Goal: Transaction & Acquisition: Purchase product/service

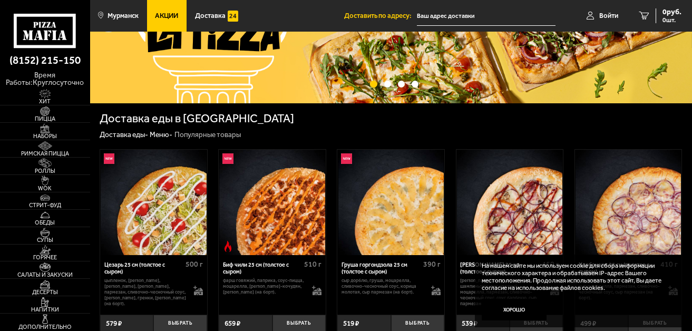
scroll to position [97, 0]
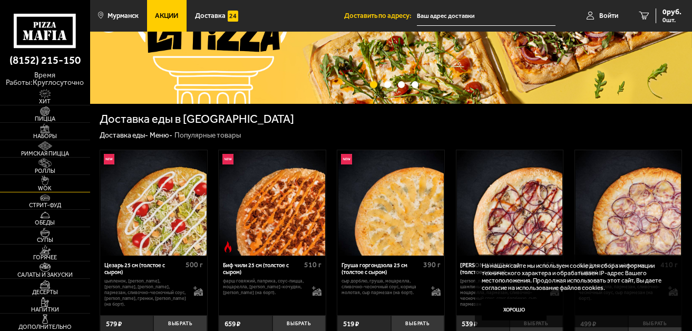
click at [42, 186] on span "WOK" at bounding box center [45, 188] width 90 height 6
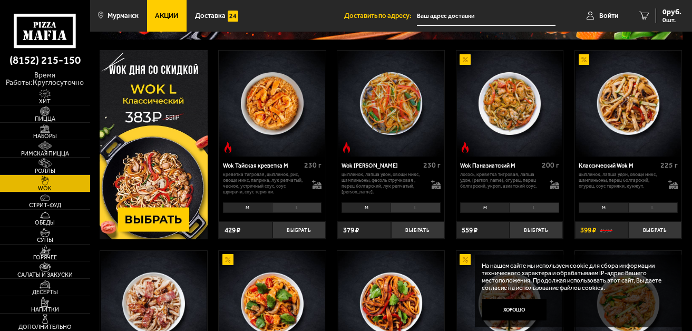
scroll to position [117, 0]
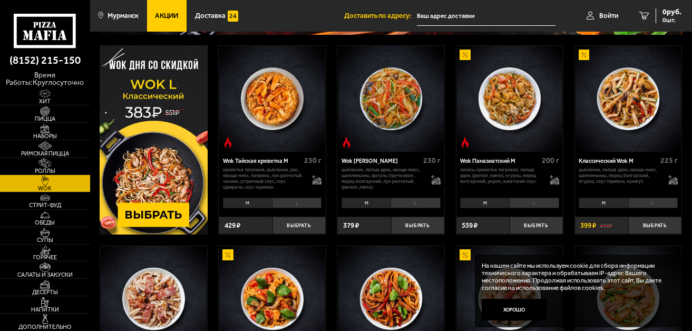
click at [649, 203] on li "L" at bounding box center [653, 203] width 50 height 11
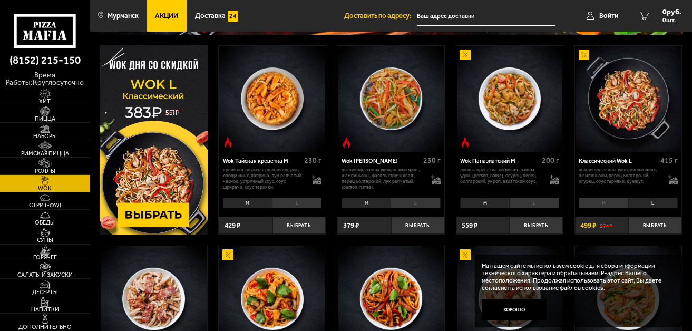
click at [605, 205] on li "M" at bounding box center [603, 203] width 49 height 11
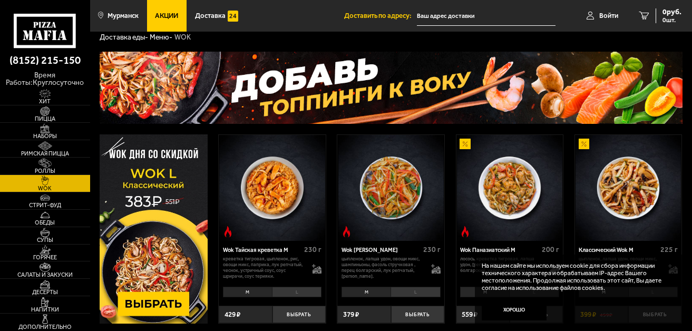
scroll to position [0, 0]
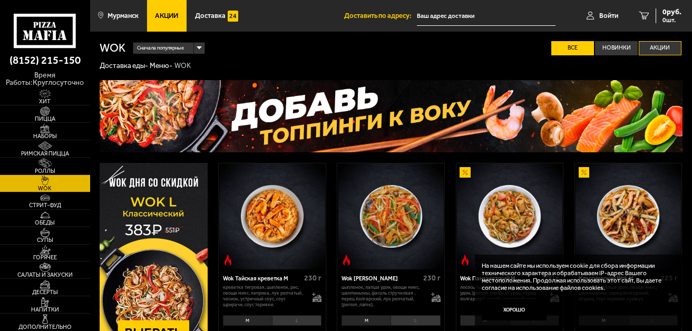
click at [656, 48] on label "Акции" at bounding box center [660, 48] width 43 height 14
click at [0, 0] on input "Акции" at bounding box center [0, 0] width 0 height 0
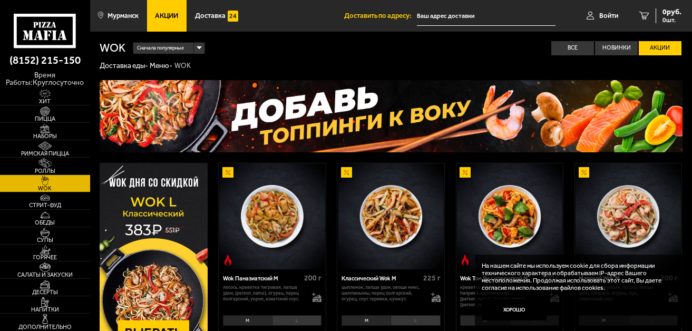
click at [656, 48] on label "Акции" at bounding box center [660, 48] width 43 height 14
click at [0, 0] on input "Акции" at bounding box center [0, 0] width 0 height 0
click at [521, 309] on button "Хорошо" at bounding box center [514, 310] width 65 height 22
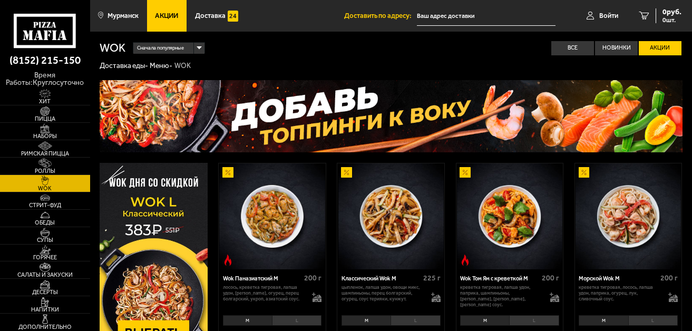
click at [34, 26] on use at bounding box center [36, 25] width 5 height 6
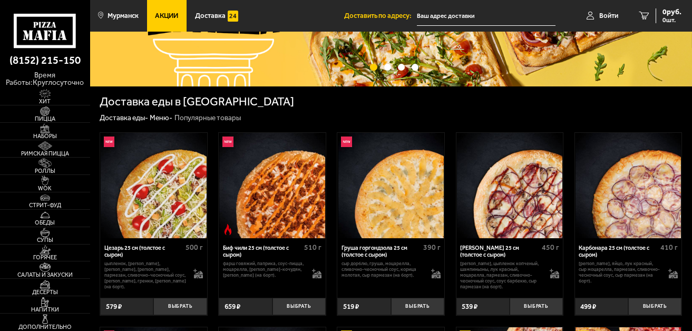
scroll to position [114, 0]
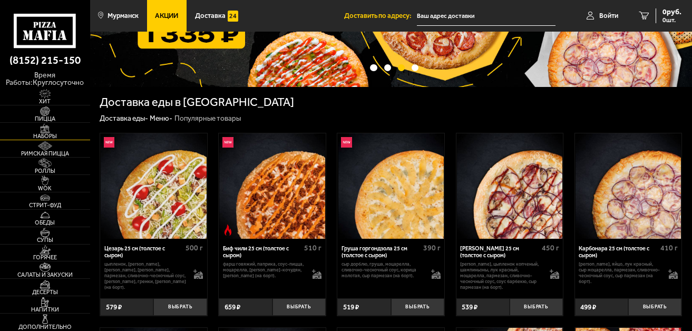
click at [42, 132] on img at bounding box center [45, 128] width 28 height 9
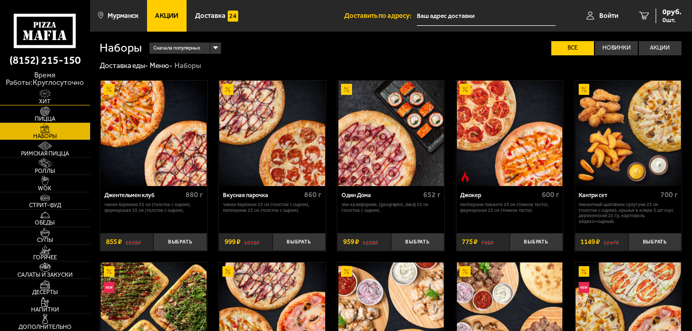
click at [48, 96] on img at bounding box center [45, 93] width 28 height 9
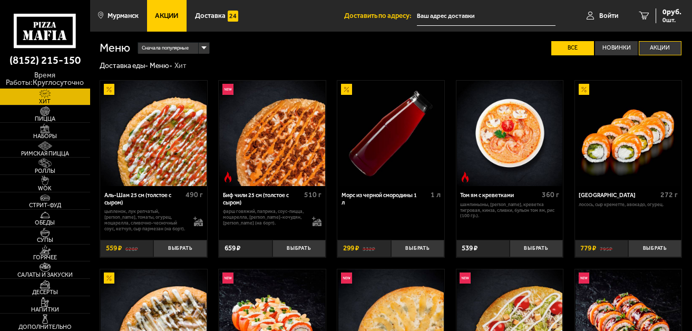
click at [657, 51] on label "Акции" at bounding box center [660, 48] width 43 height 14
click at [0, 0] on input "Акции" at bounding box center [0, 0] width 0 height 0
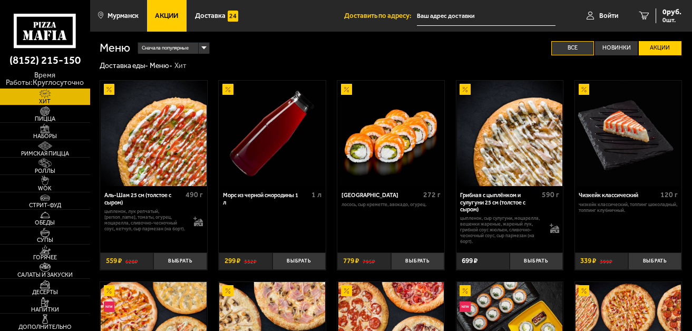
click at [565, 46] on label "Все" at bounding box center [572, 48] width 43 height 14
click at [0, 0] on input "Все" at bounding box center [0, 0] width 0 height 0
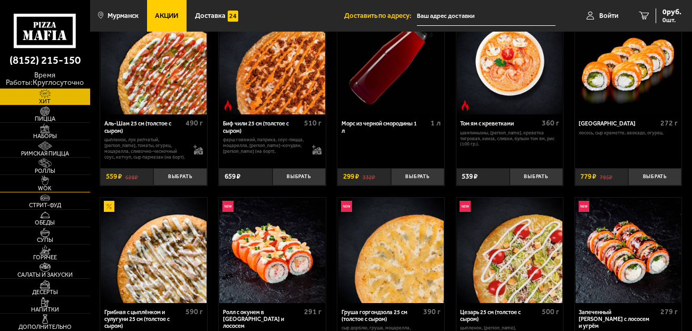
scroll to position [67, 0]
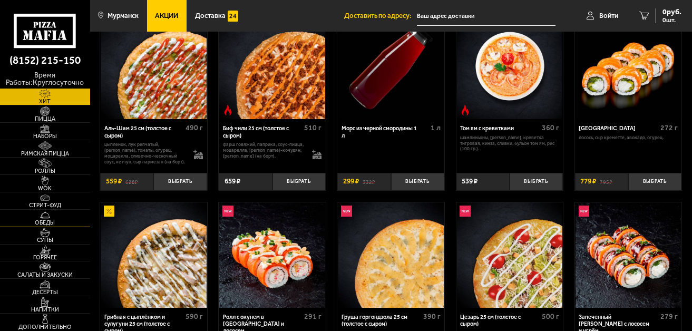
click at [45, 220] on span "Обеды" at bounding box center [45, 223] width 90 height 6
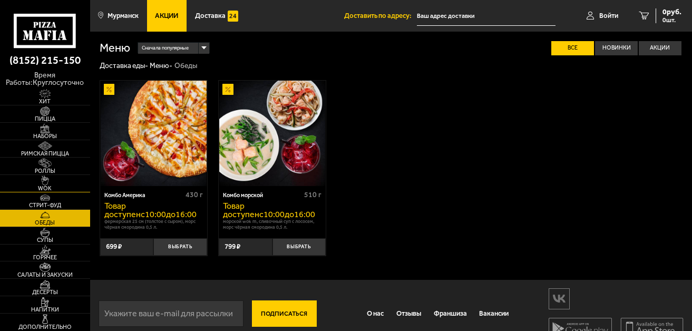
click at [45, 181] on img at bounding box center [45, 179] width 28 height 9
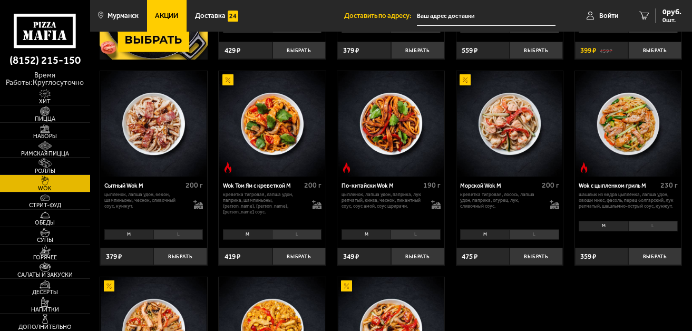
scroll to position [337, 0]
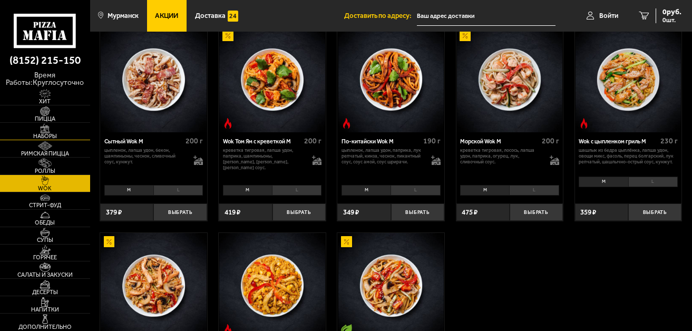
click at [45, 131] on img at bounding box center [45, 128] width 28 height 9
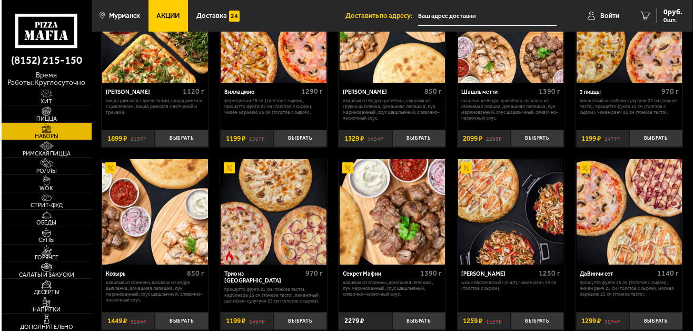
scroll to position [286, 0]
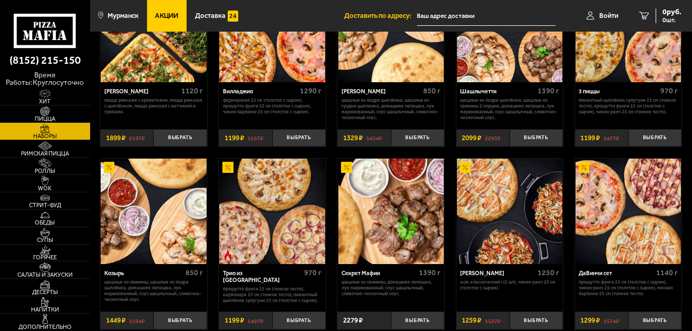
click at [497, 221] on img at bounding box center [509, 211] width 105 height 105
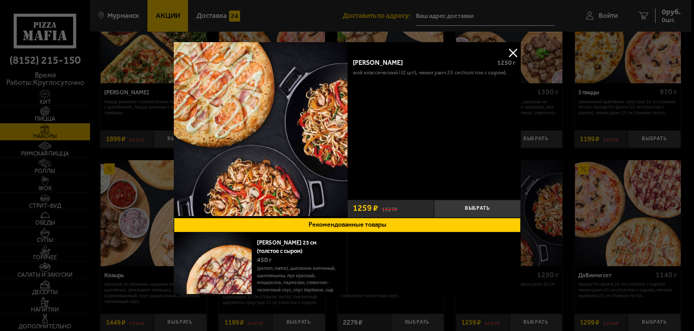
click at [328, 123] on img at bounding box center [261, 129] width 174 height 174
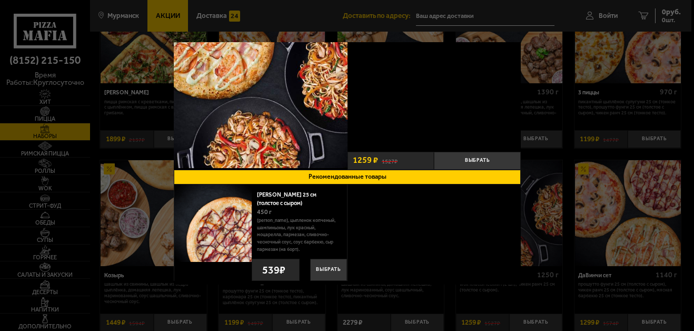
click at [314, 176] on button "Рекомендованные товары" at bounding box center [347, 177] width 347 height 15
click at [213, 231] on img at bounding box center [212, 222] width 77 height 77
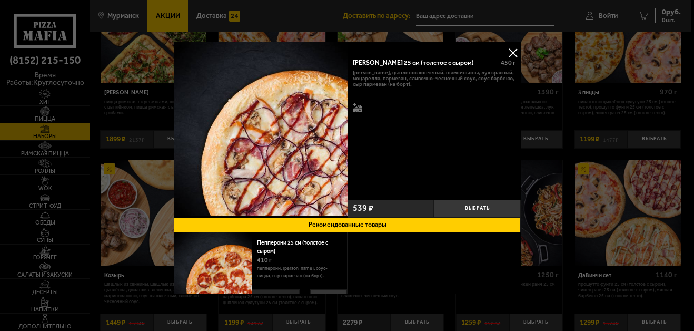
click at [513, 50] on button at bounding box center [513, 53] width 16 height 16
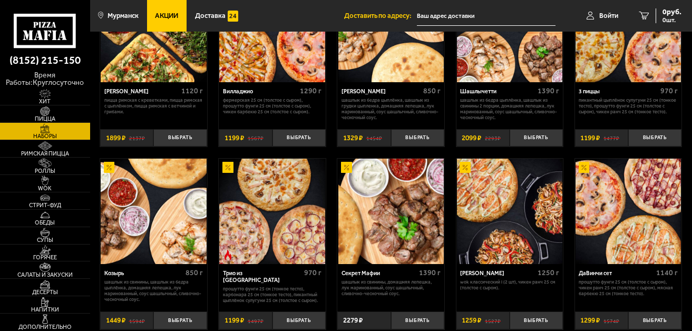
click at [499, 215] on img at bounding box center [509, 211] width 105 height 105
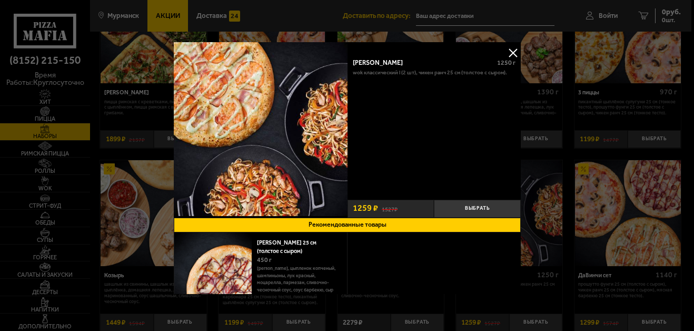
click at [399, 72] on p "Wok классический L (2 шт), Чикен Ранч 25 см (толстое с сыром)." at bounding box center [429, 73] width 154 height 6
click at [509, 57] on button at bounding box center [513, 53] width 16 height 16
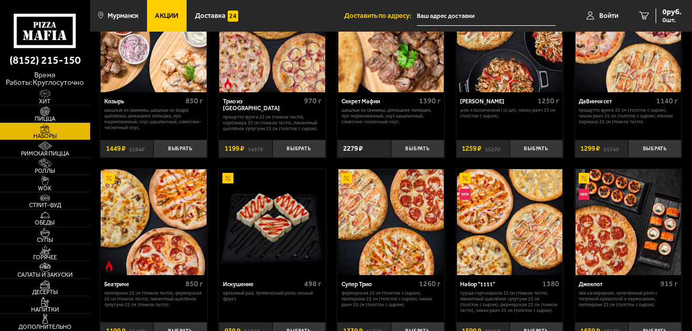
scroll to position [375, 0]
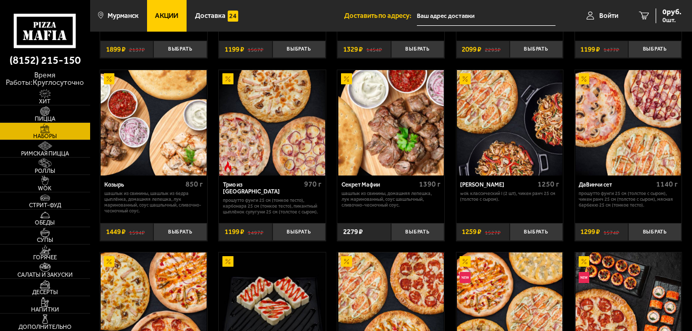
click at [496, 198] on p "Wok классический L (2 шт), Чикен Ранч 25 см (толстое с сыром)." at bounding box center [509, 197] width 99 height 12
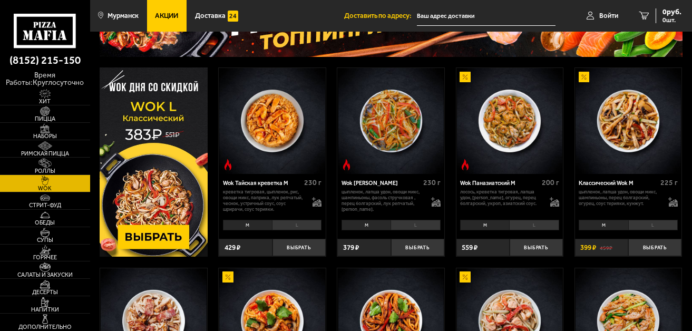
scroll to position [96, 0]
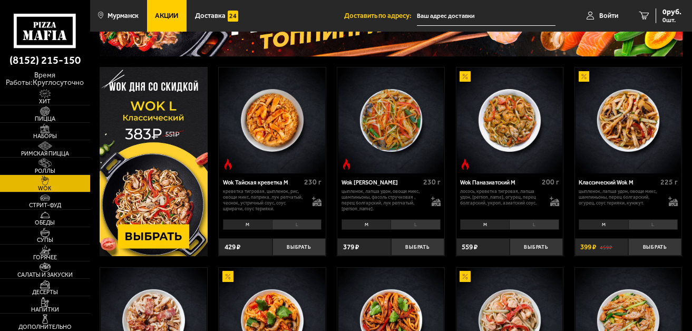
click at [650, 223] on li "L" at bounding box center [653, 224] width 50 height 11
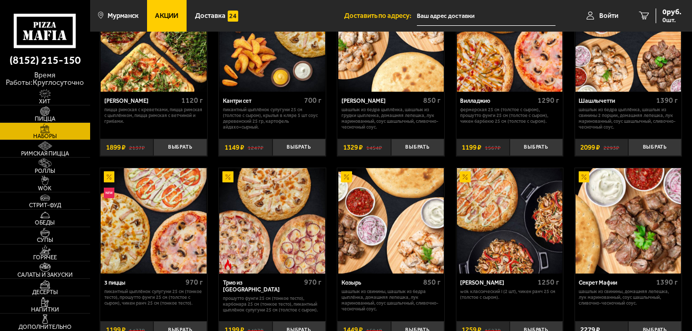
scroll to position [314, 0]
